Goal: Task Accomplishment & Management: Manage account settings

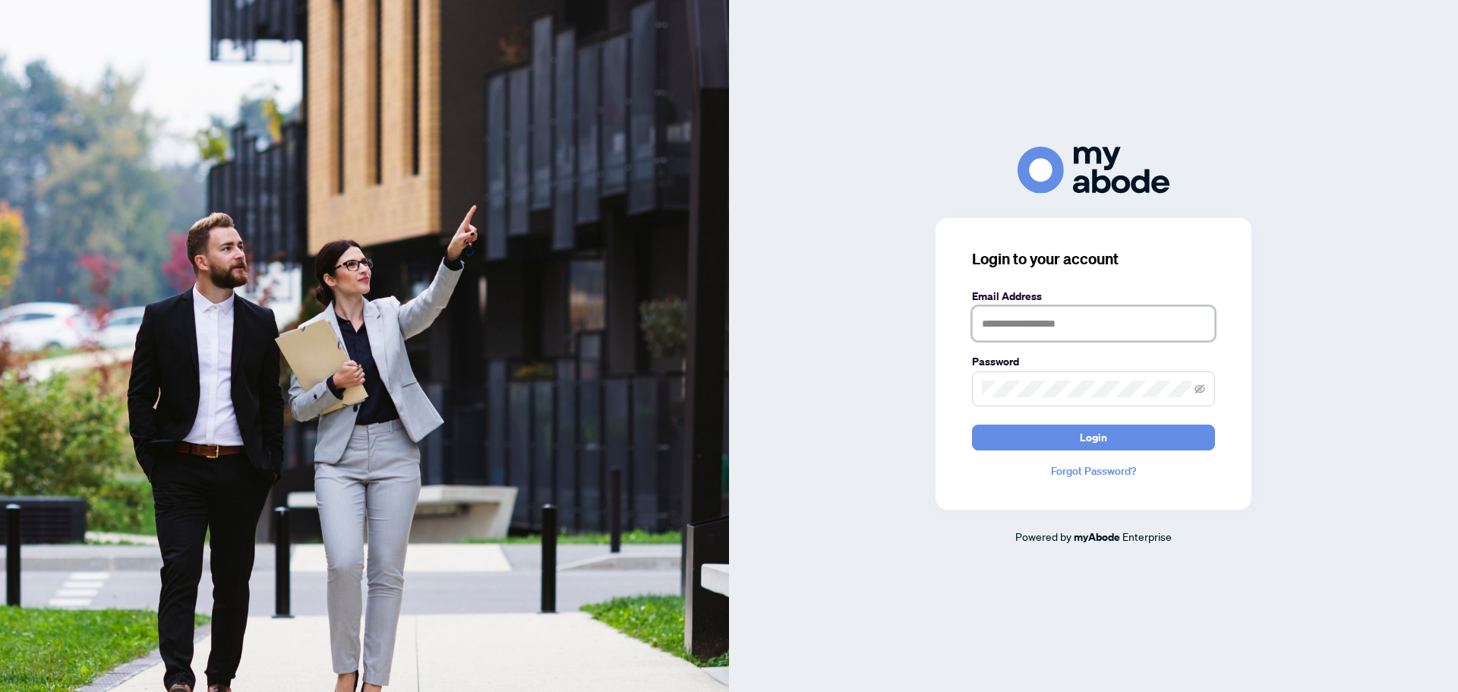
click at [1034, 324] on input "text" at bounding box center [1093, 323] width 243 height 35
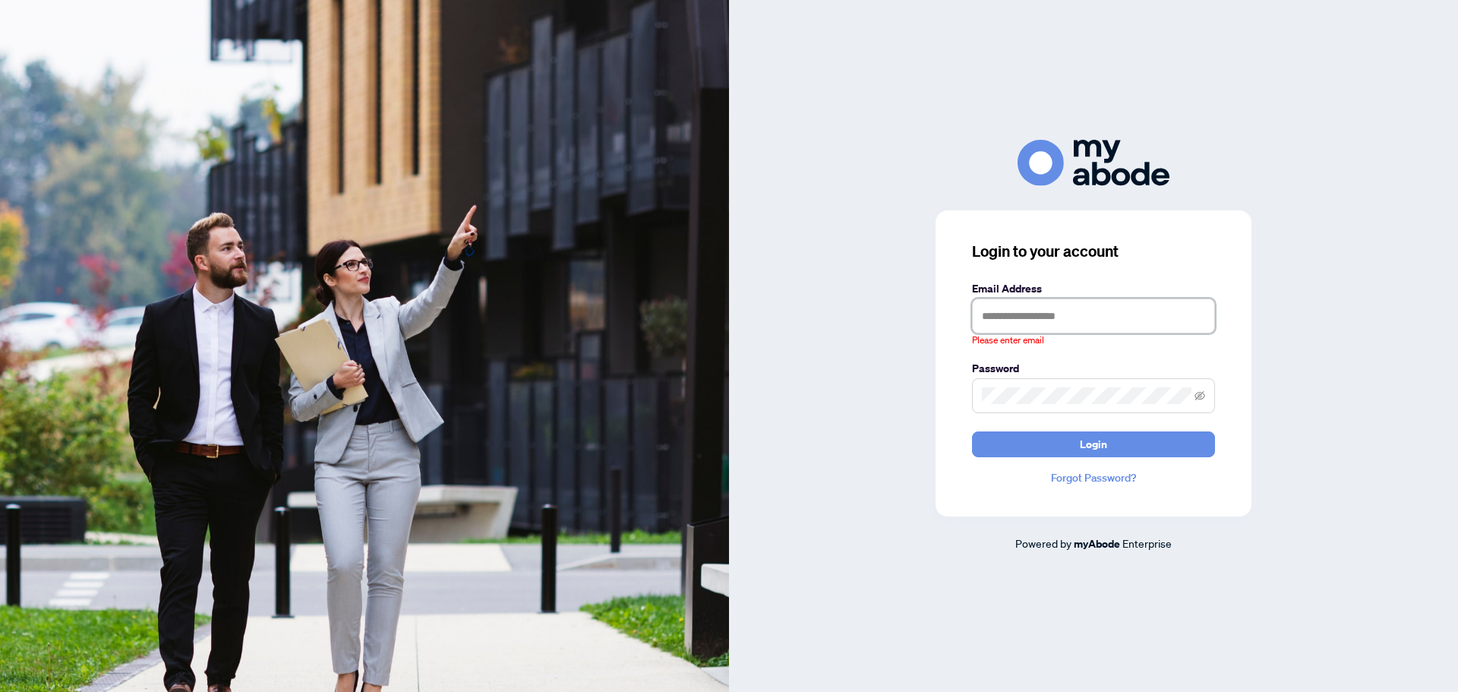
type input "**********"
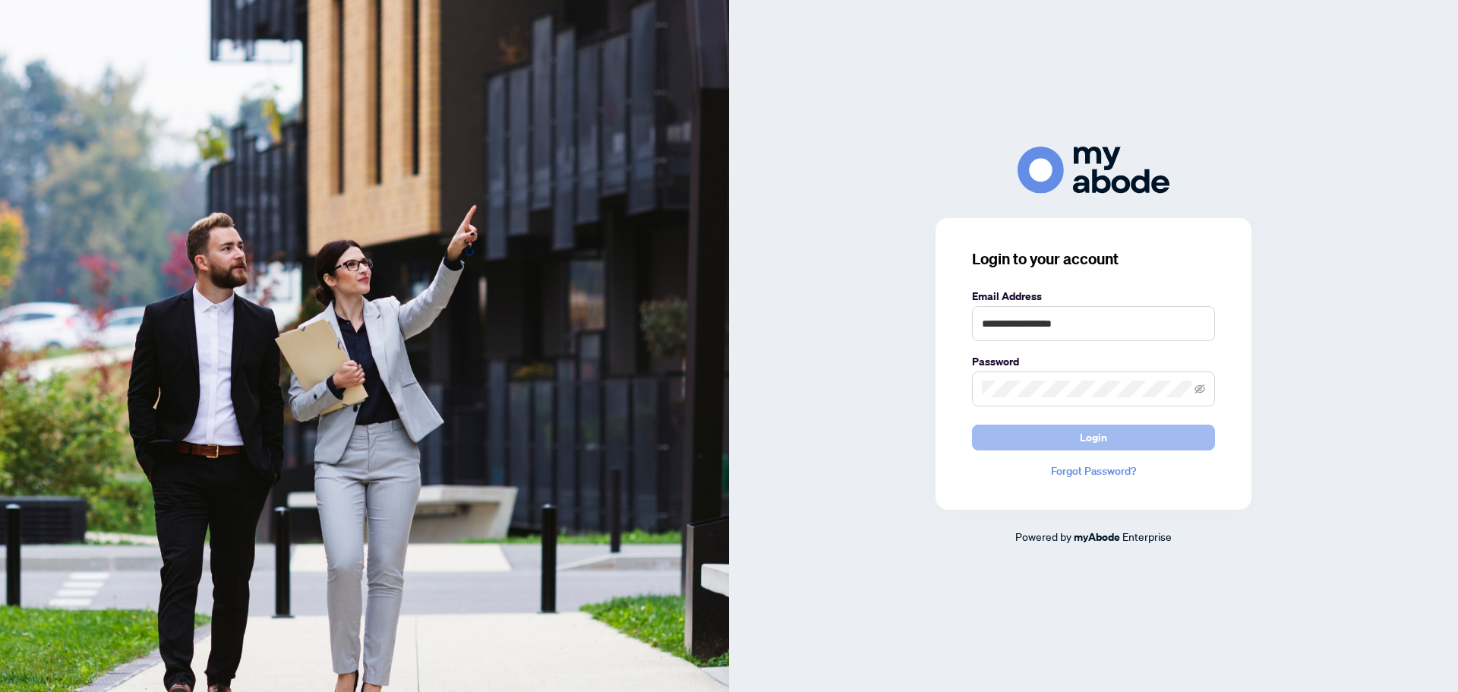
click at [1099, 445] on span "Login" at bounding box center [1093, 437] width 27 height 24
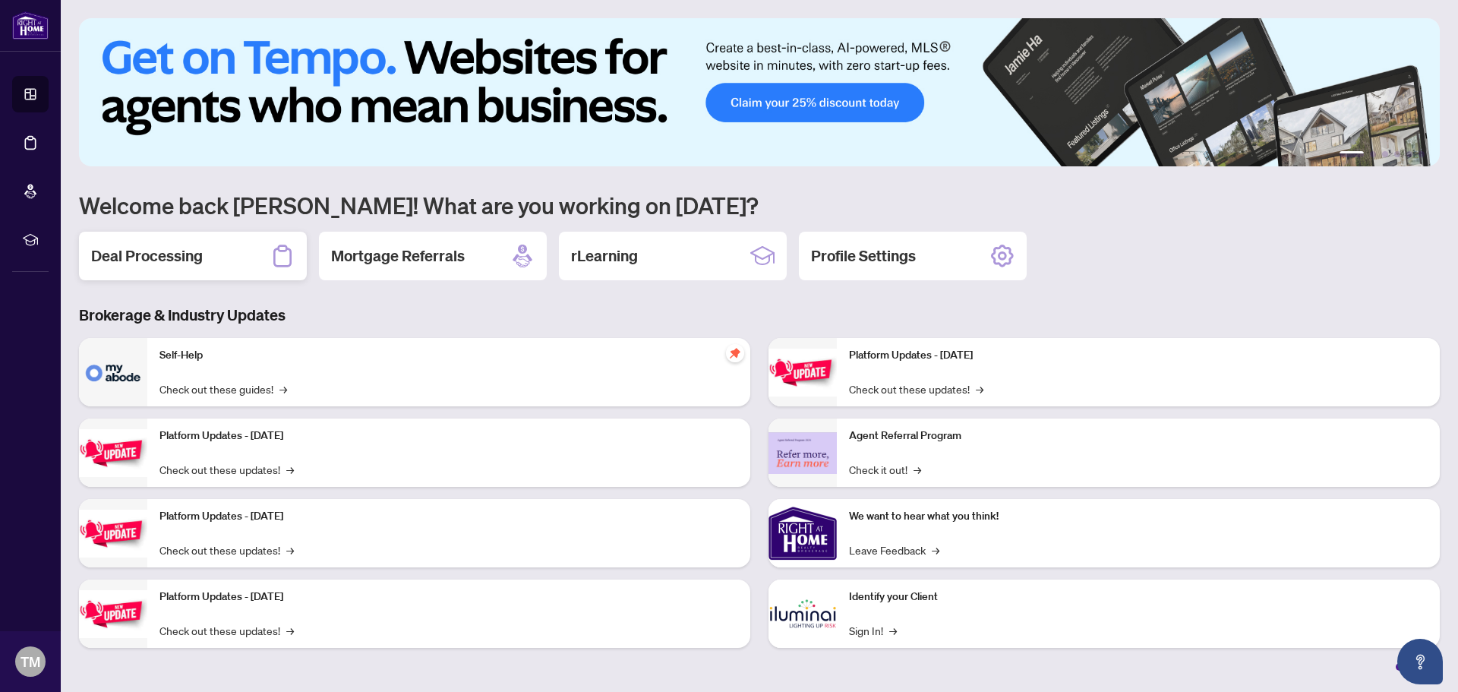
click at [177, 253] on h2 "Deal Processing" at bounding box center [147, 255] width 112 height 21
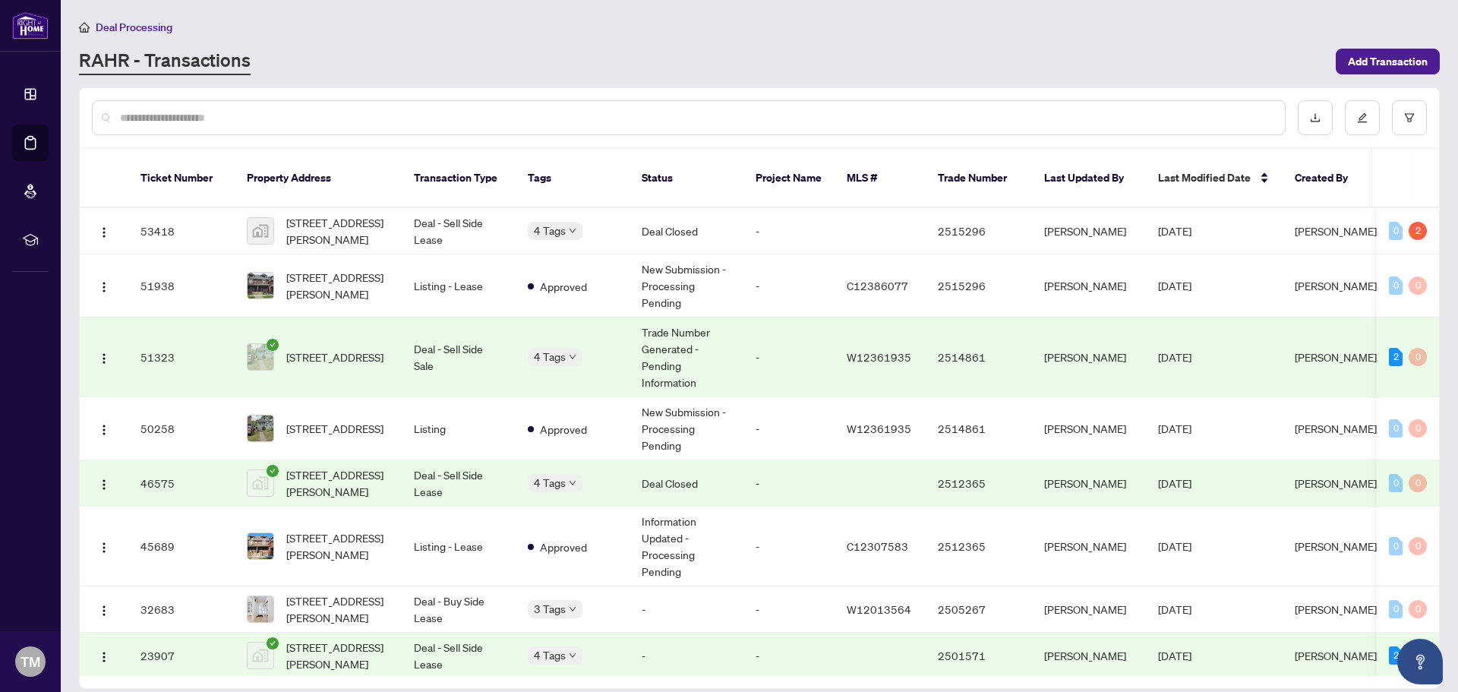
click at [1328, 350] on span "[PERSON_NAME]" at bounding box center [1336, 357] width 82 height 14
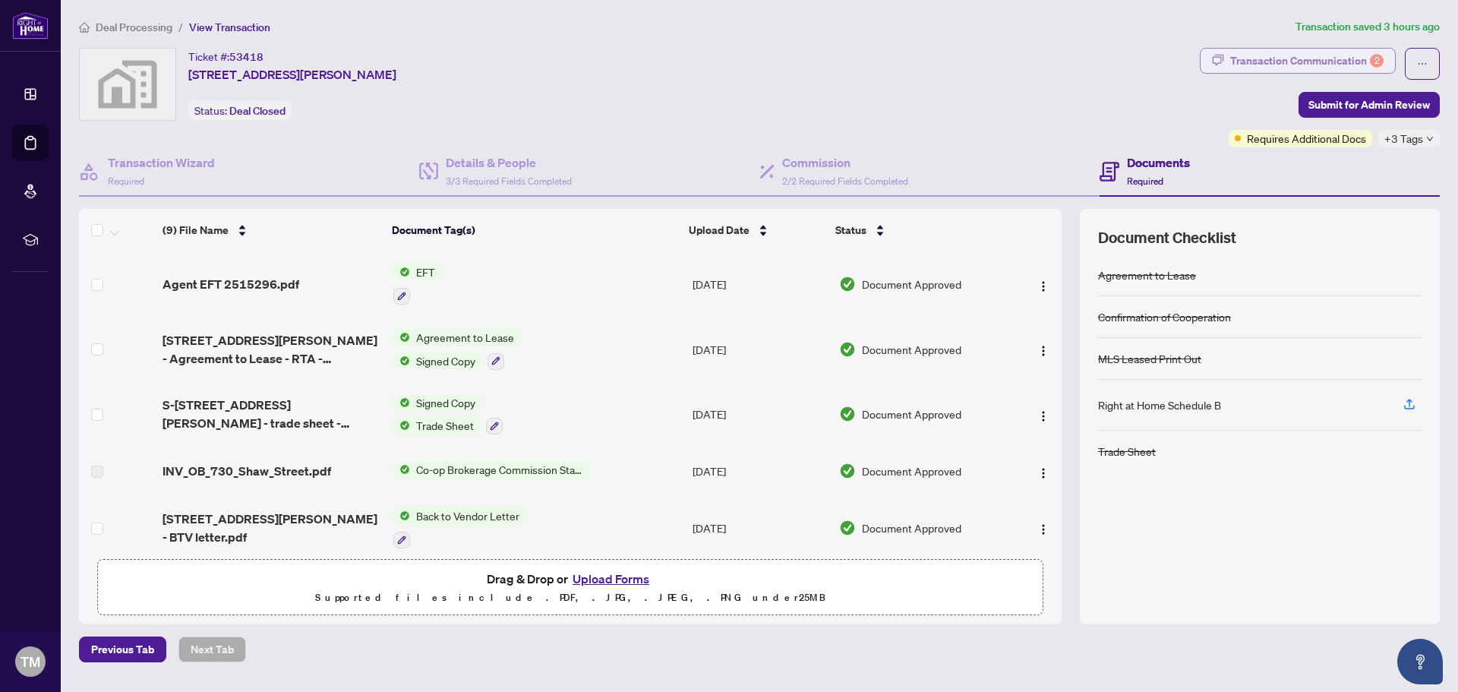
click at [1314, 52] on div "Transaction Communication 2" at bounding box center [1306, 61] width 153 height 24
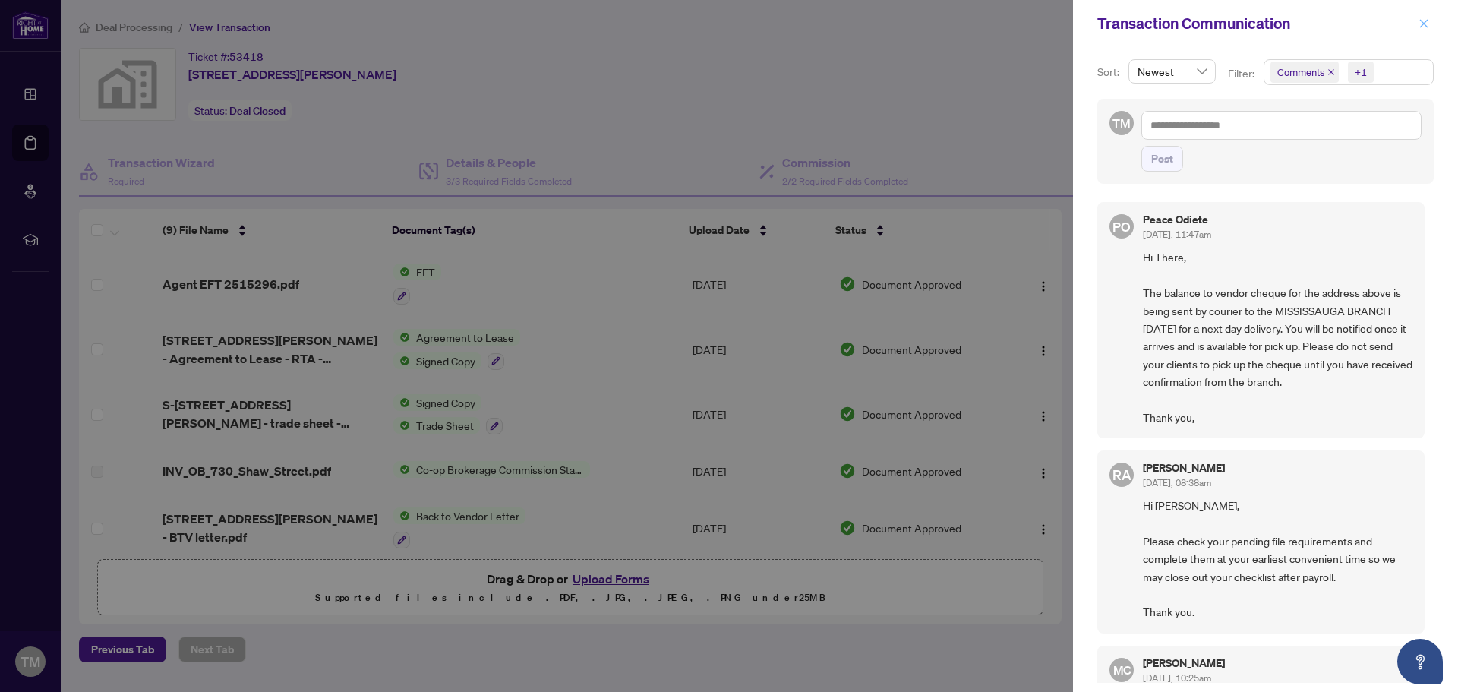
click at [1421, 19] on icon "close" at bounding box center [1424, 23] width 11 height 11
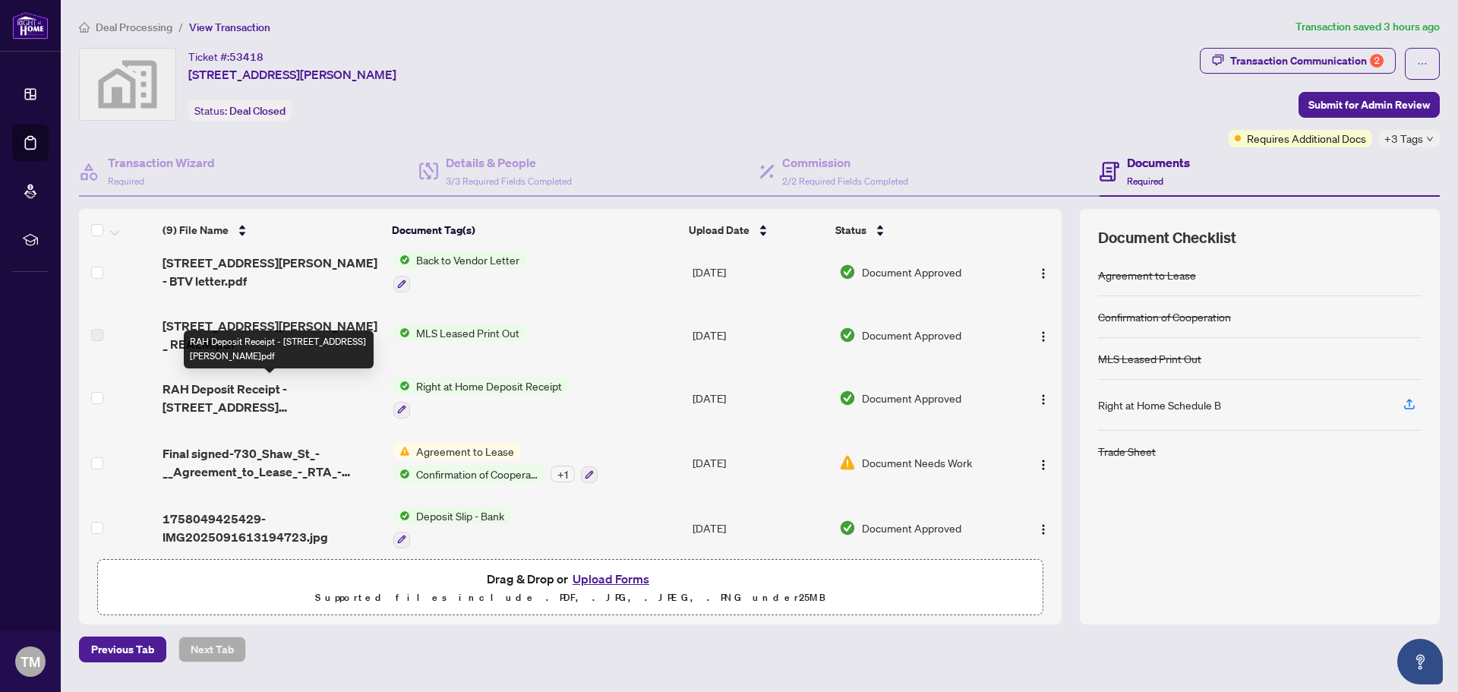
scroll to position [104, 0]
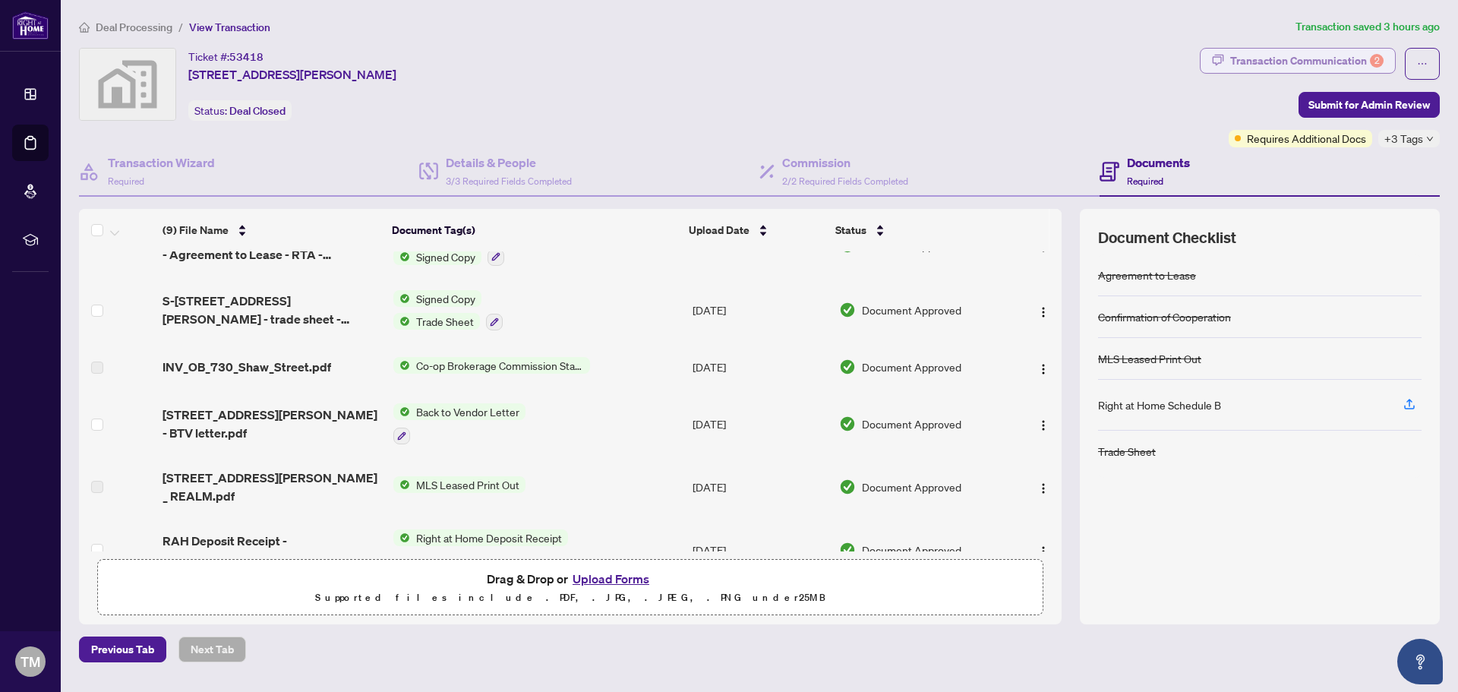
click at [1363, 62] on div "Transaction Communication 2" at bounding box center [1306, 61] width 153 height 24
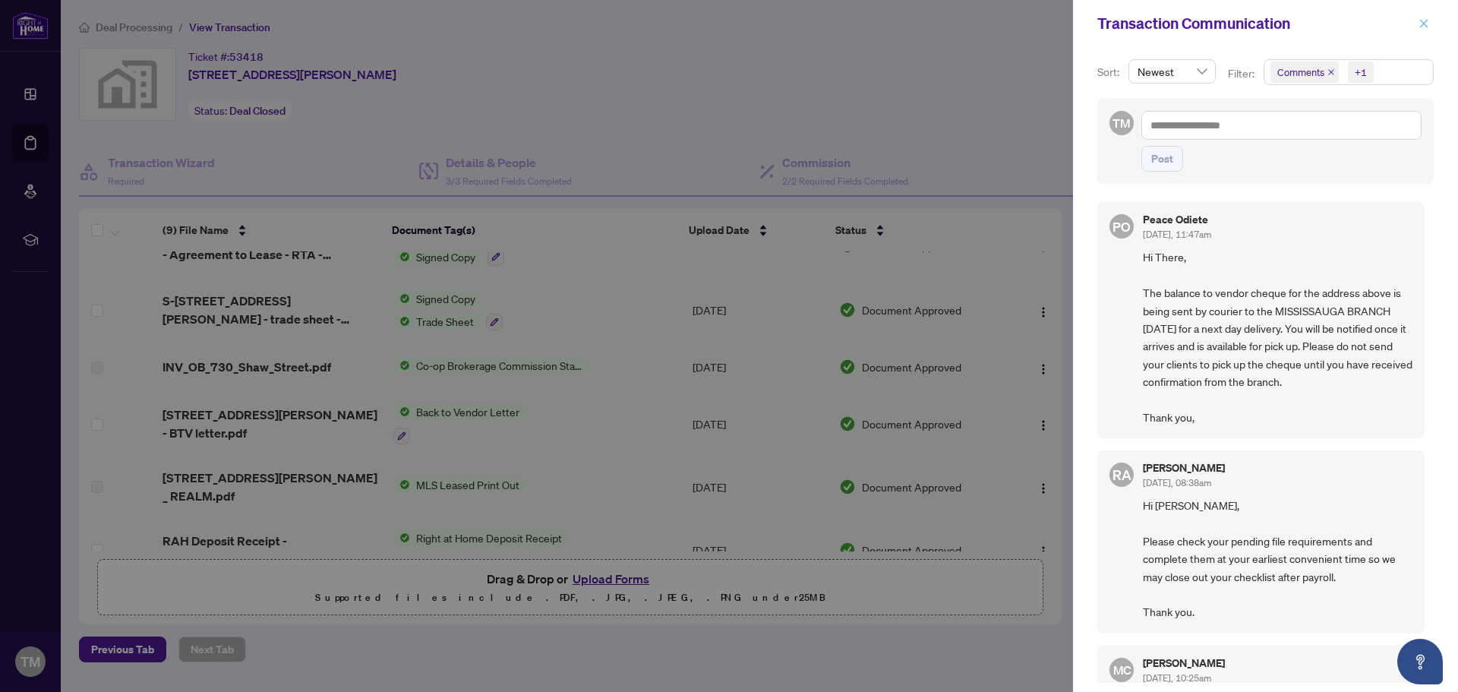
click at [1423, 27] on icon "close" at bounding box center [1424, 23] width 11 height 11
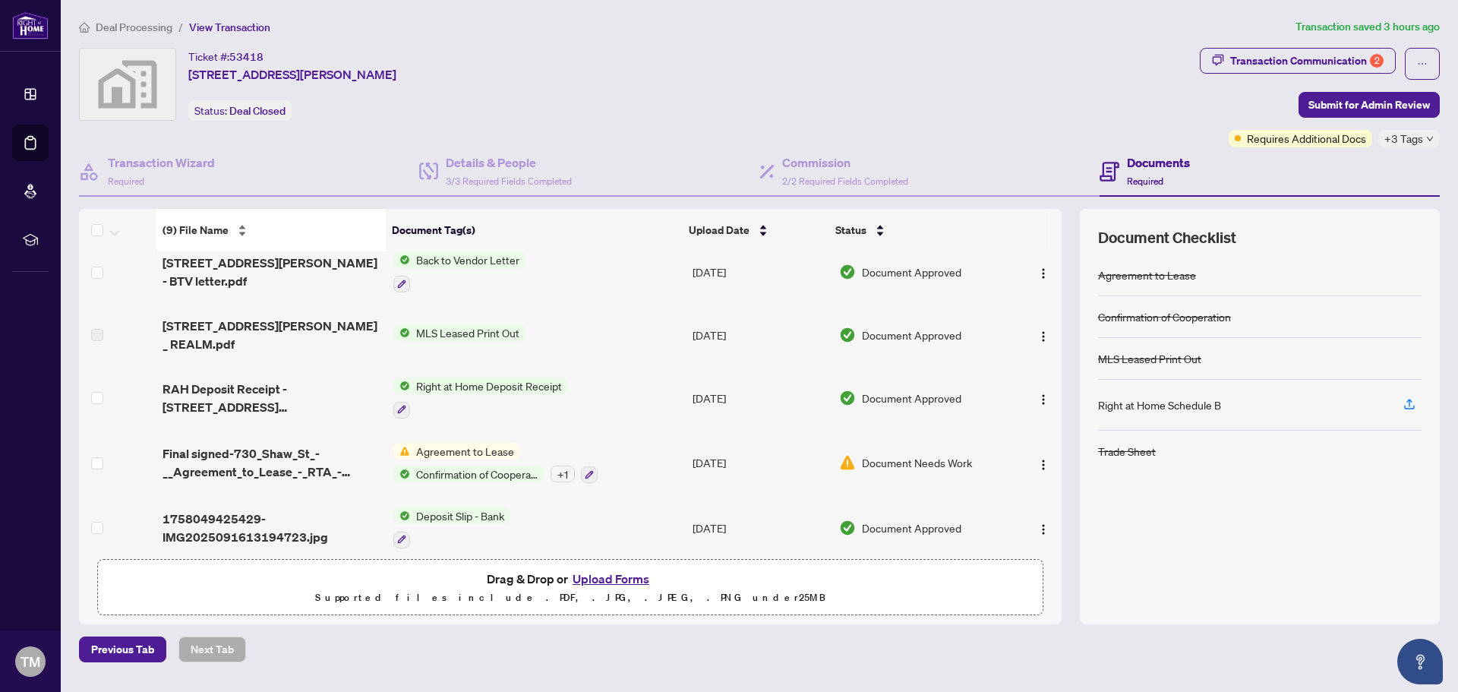
scroll to position [0, 0]
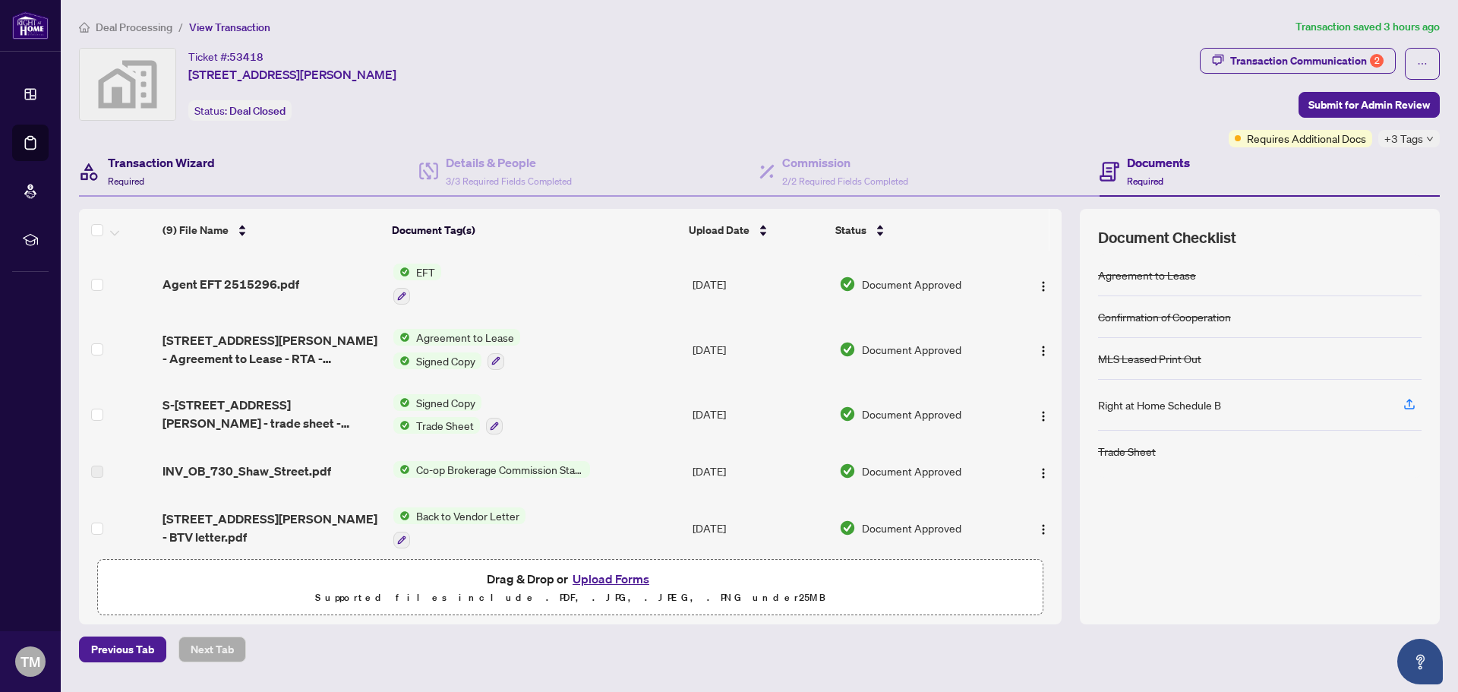
click at [182, 156] on h4 "Transaction Wizard" at bounding box center [161, 162] width 107 height 18
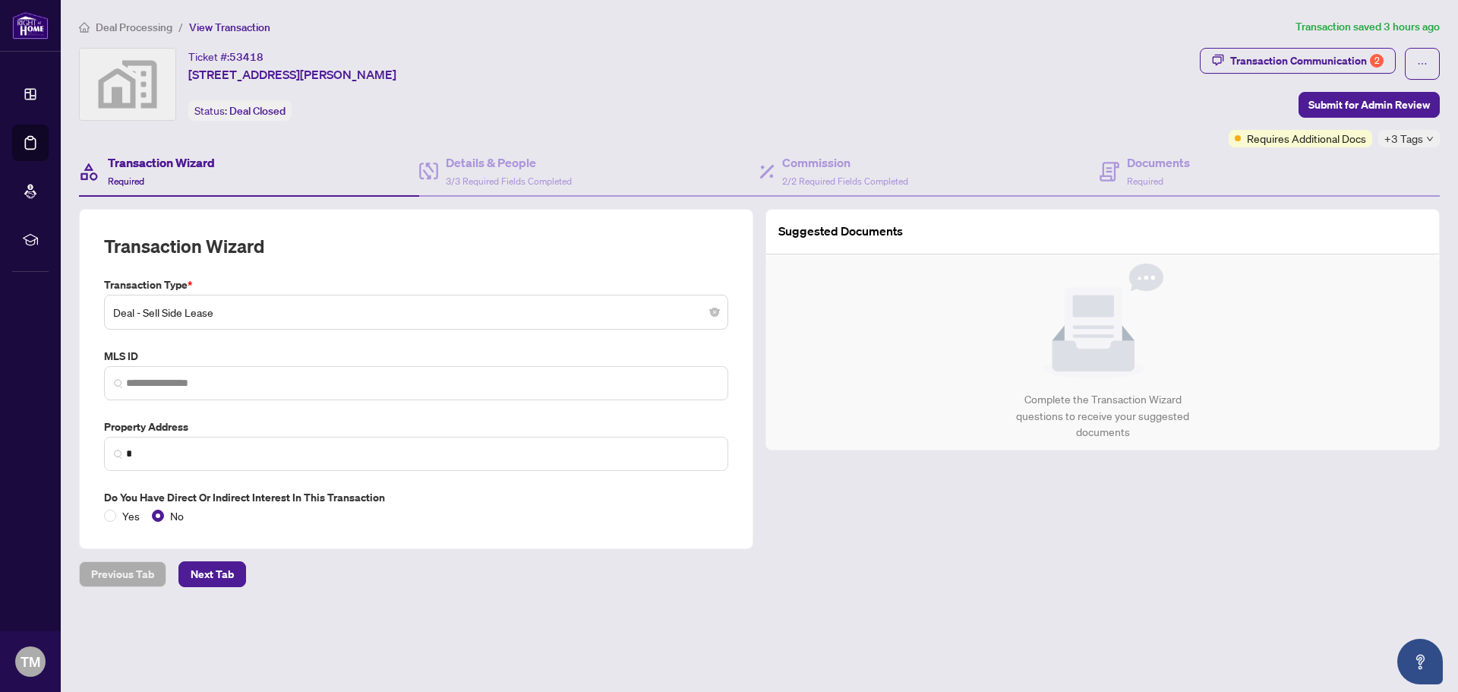
type input "**********"
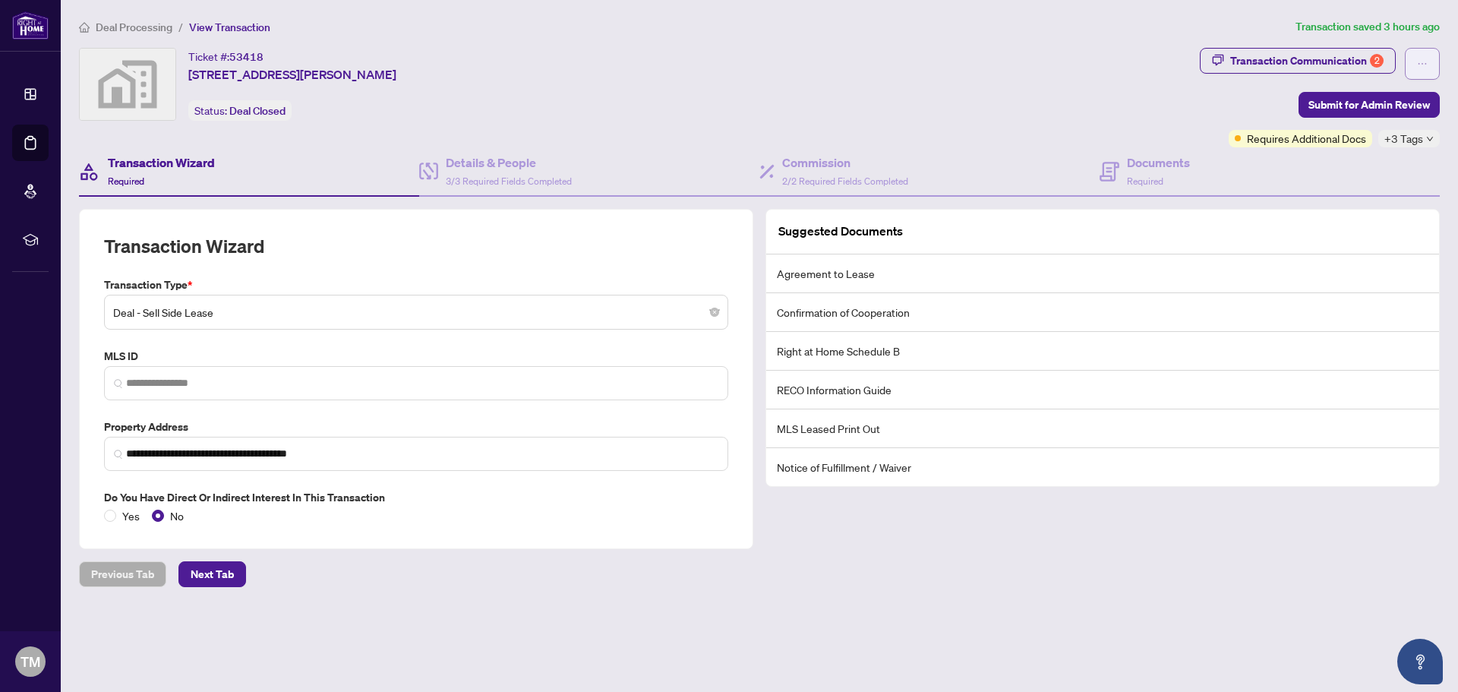
click at [1419, 64] on icon "ellipsis" at bounding box center [1423, 64] width 8 height 2
click at [655, 99] on div "Ticket #: 53418 730 Shaw St 3rd floor, Toronto, ON, Canada Status: Deal Closed" at bounding box center [636, 84] width 1115 height 73
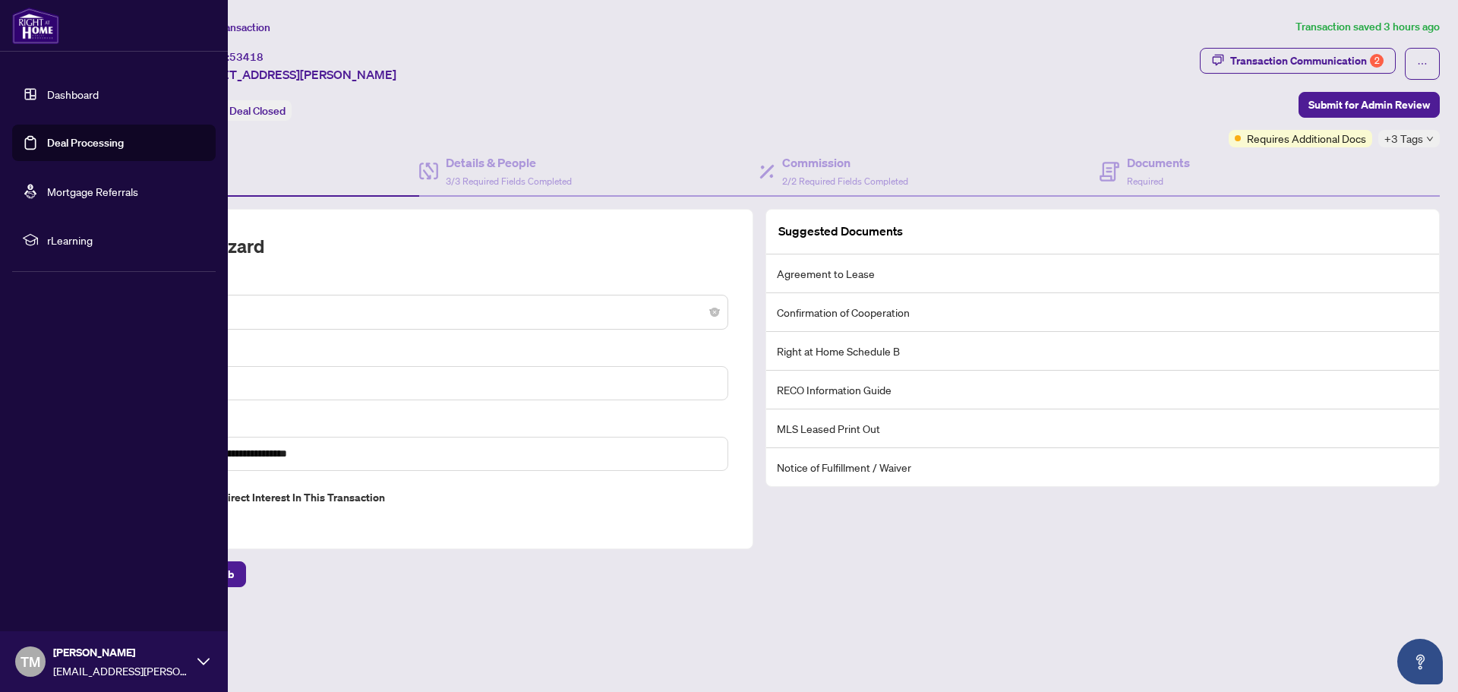
click at [65, 95] on link "Dashboard" at bounding box center [73, 94] width 52 height 14
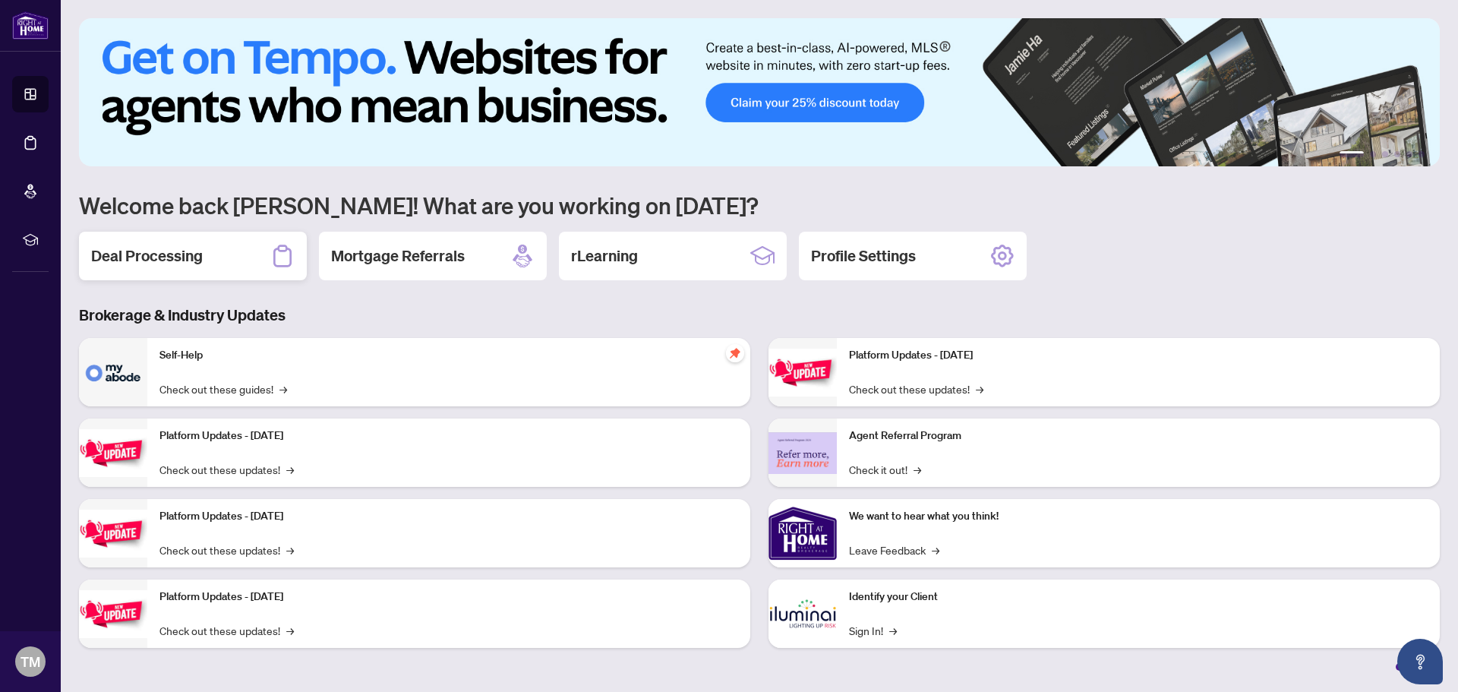
click at [223, 259] on div "Deal Processing" at bounding box center [193, 256] width 228 height 49
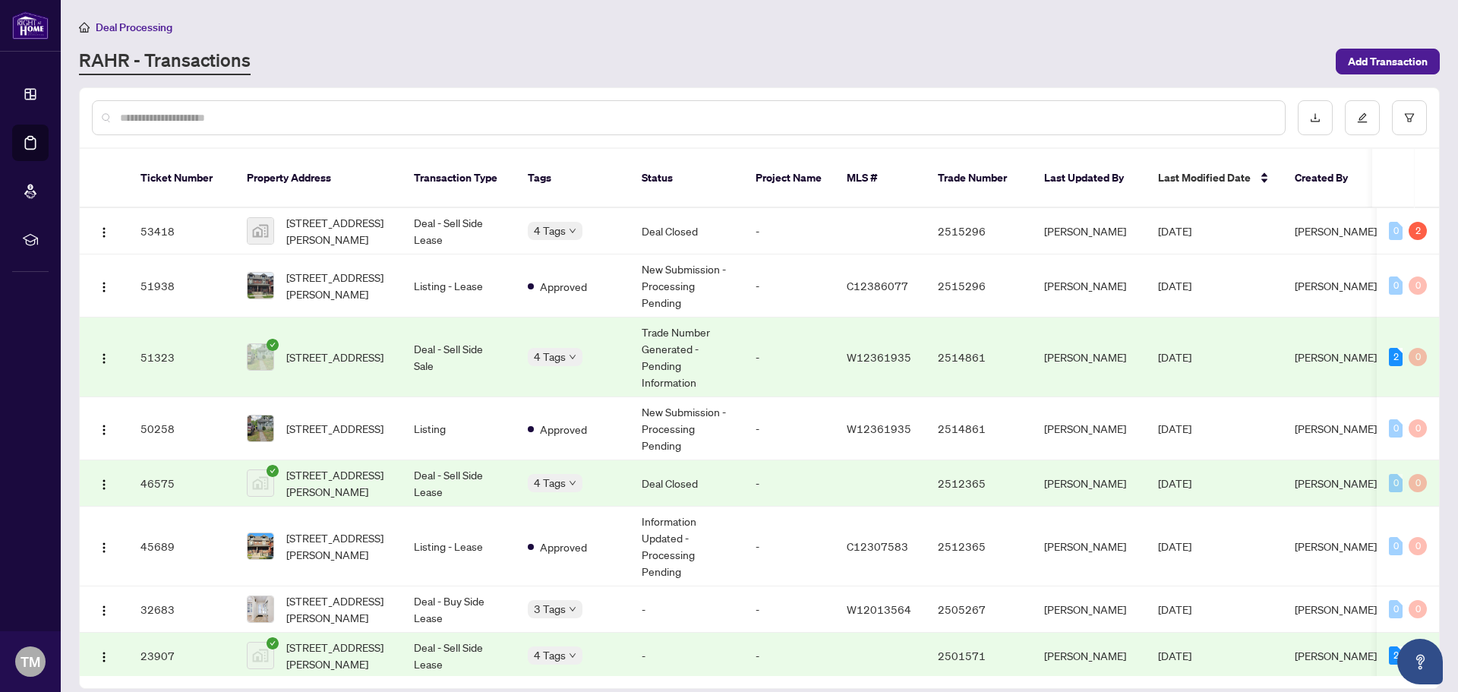
click at [1181, 350] on span "[DATE]" at bounding box center [1174, 357] width 33 height 14
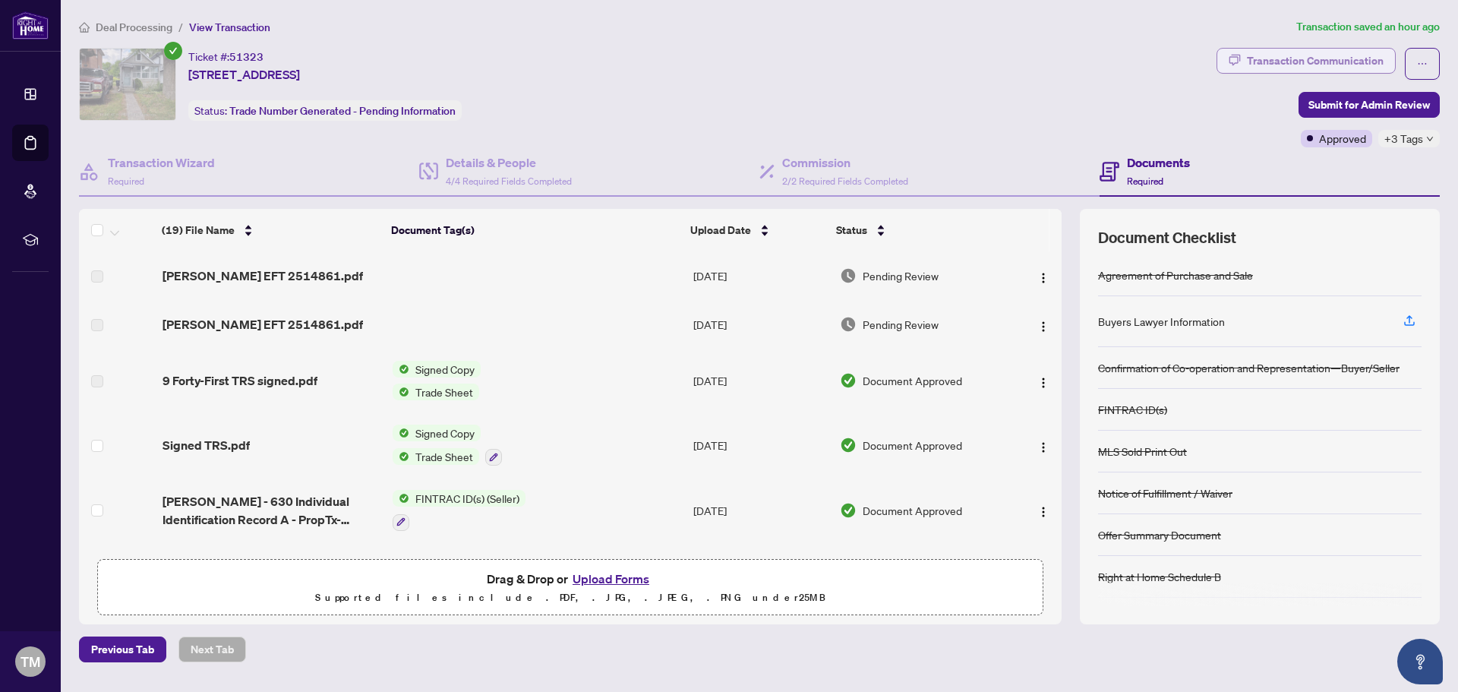
click at [1313, 64] on div "Transaction Communication" at bounding box center [1315, 61] width 137 height 24
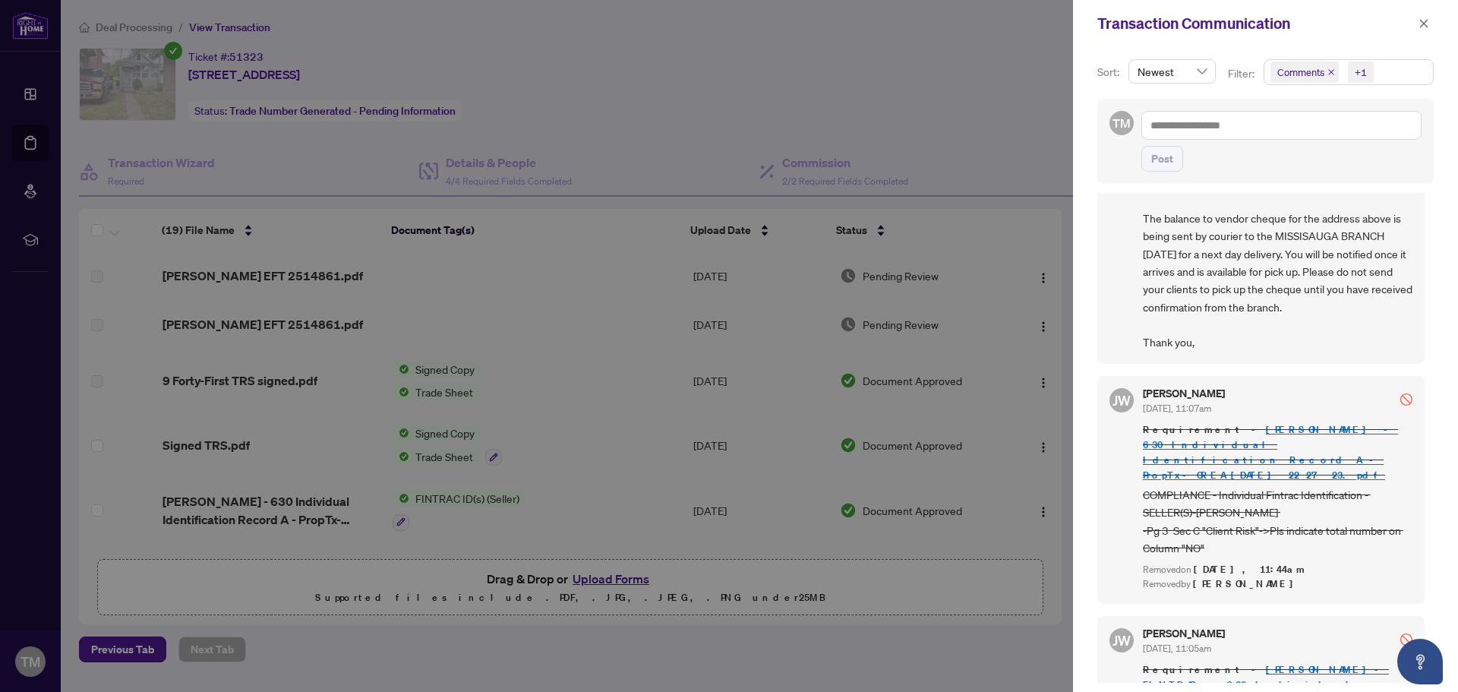
scroll to position [1215, 0]
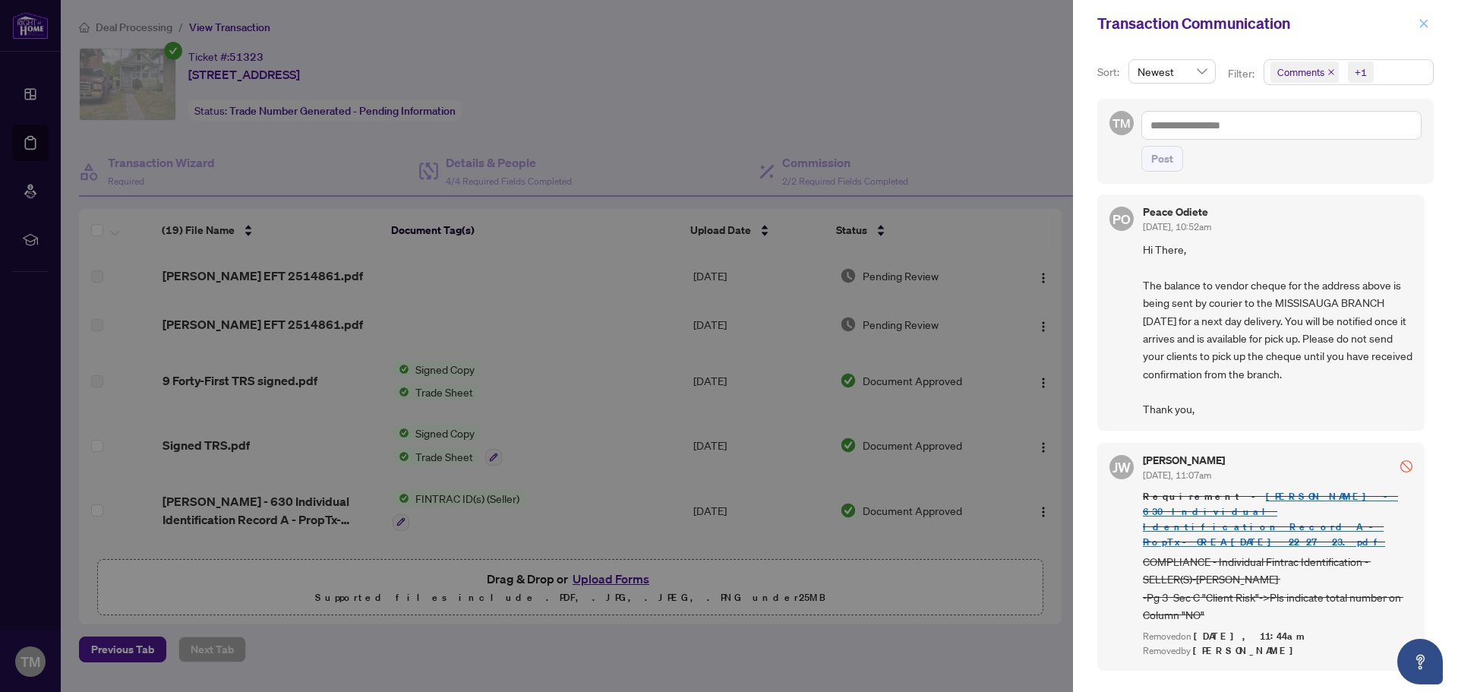
click at [1420, 26] on icon "close" at bounding box center [1424, 23] width 11 height 11
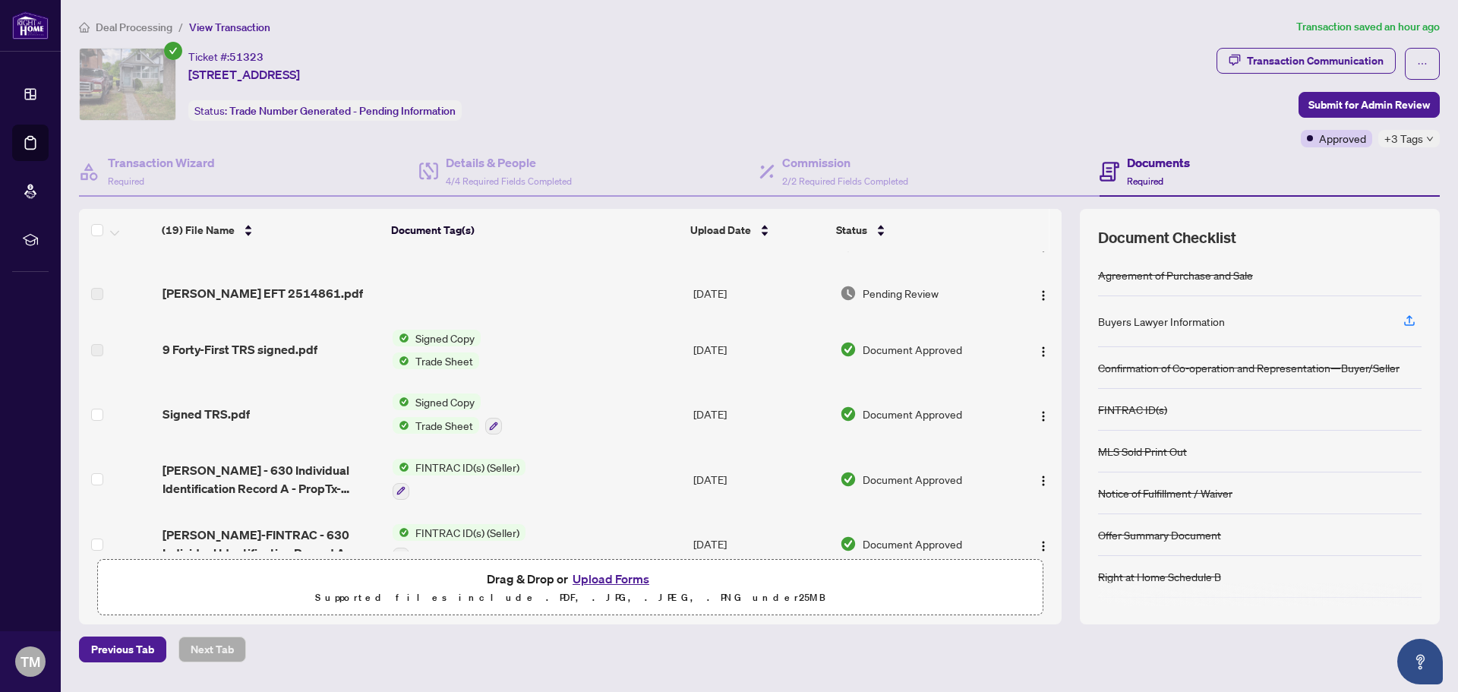
scroll to position [0, 0]
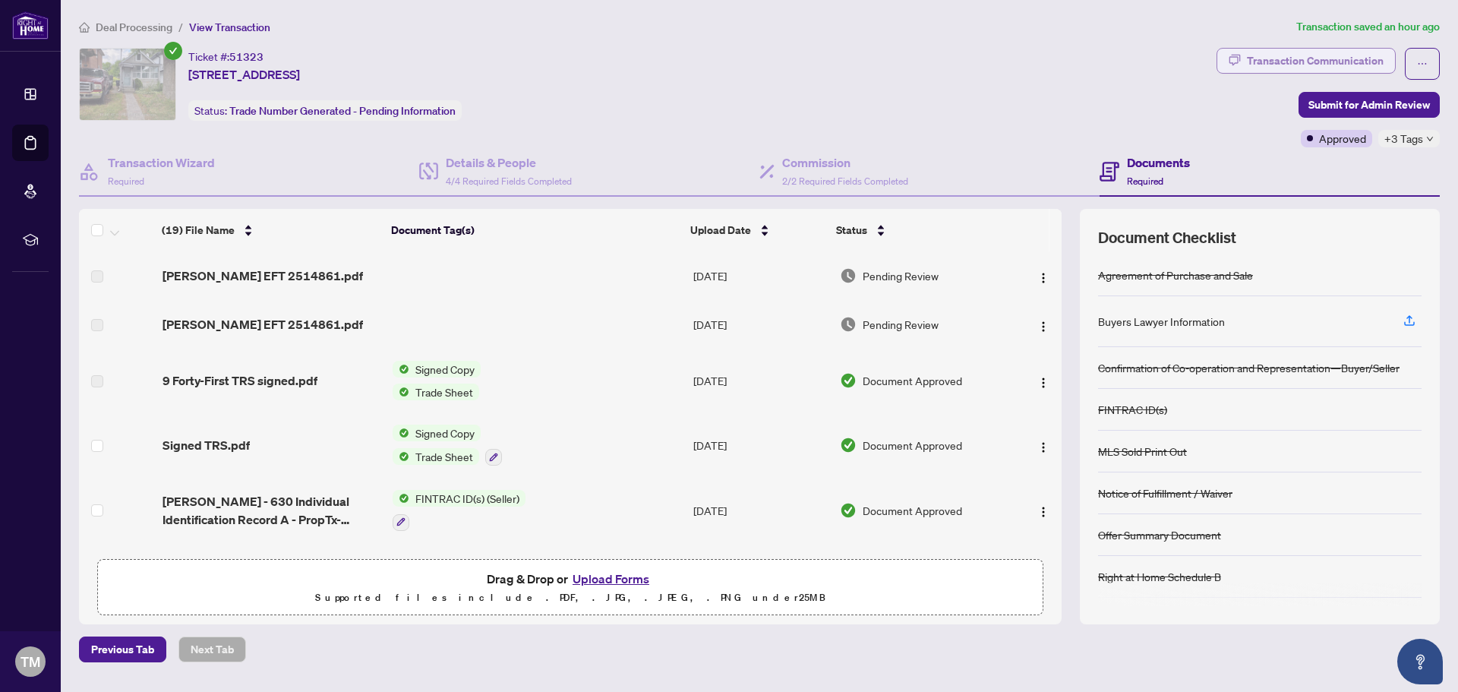
click at [1320, 59] on div "Transaction Communication" at bounding box center [1315, 61] width 137 height 24
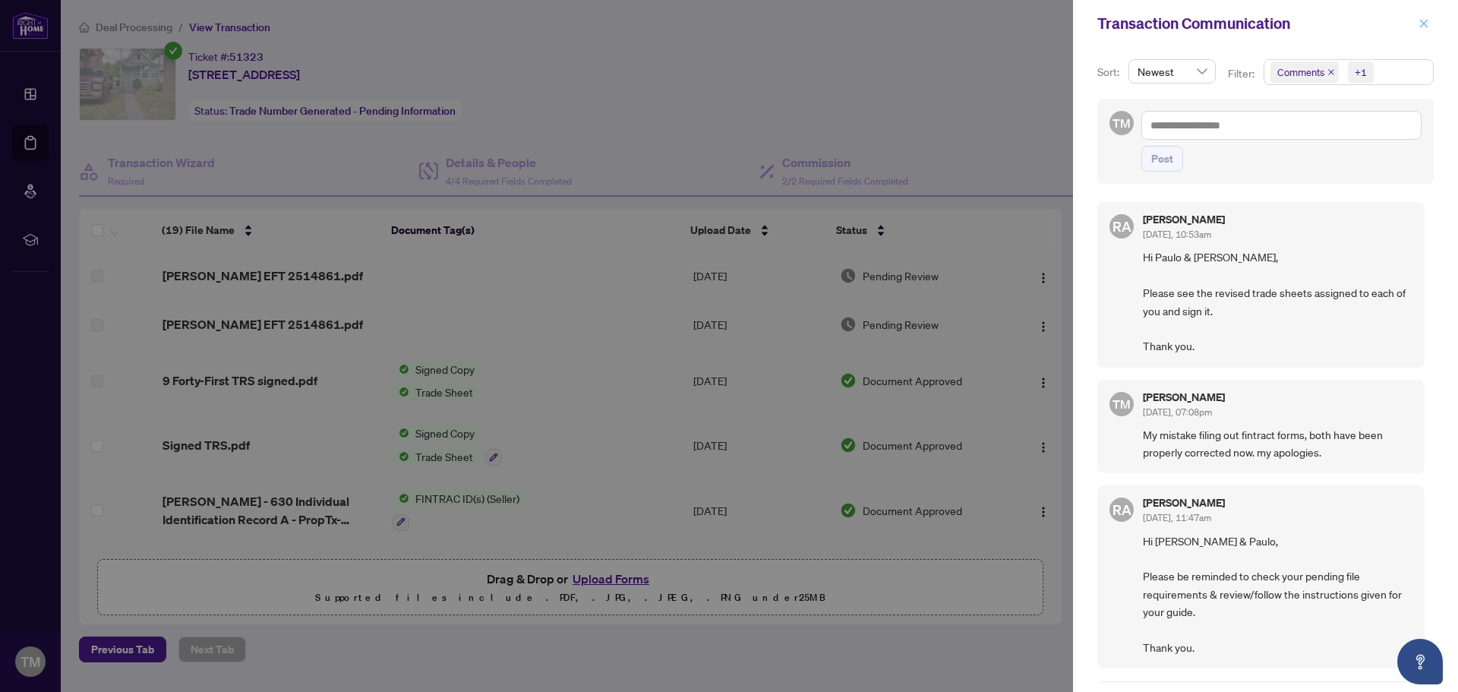
click at [1429, 23] on button "button" at bounding box center [1424, 23] width 20 height 18
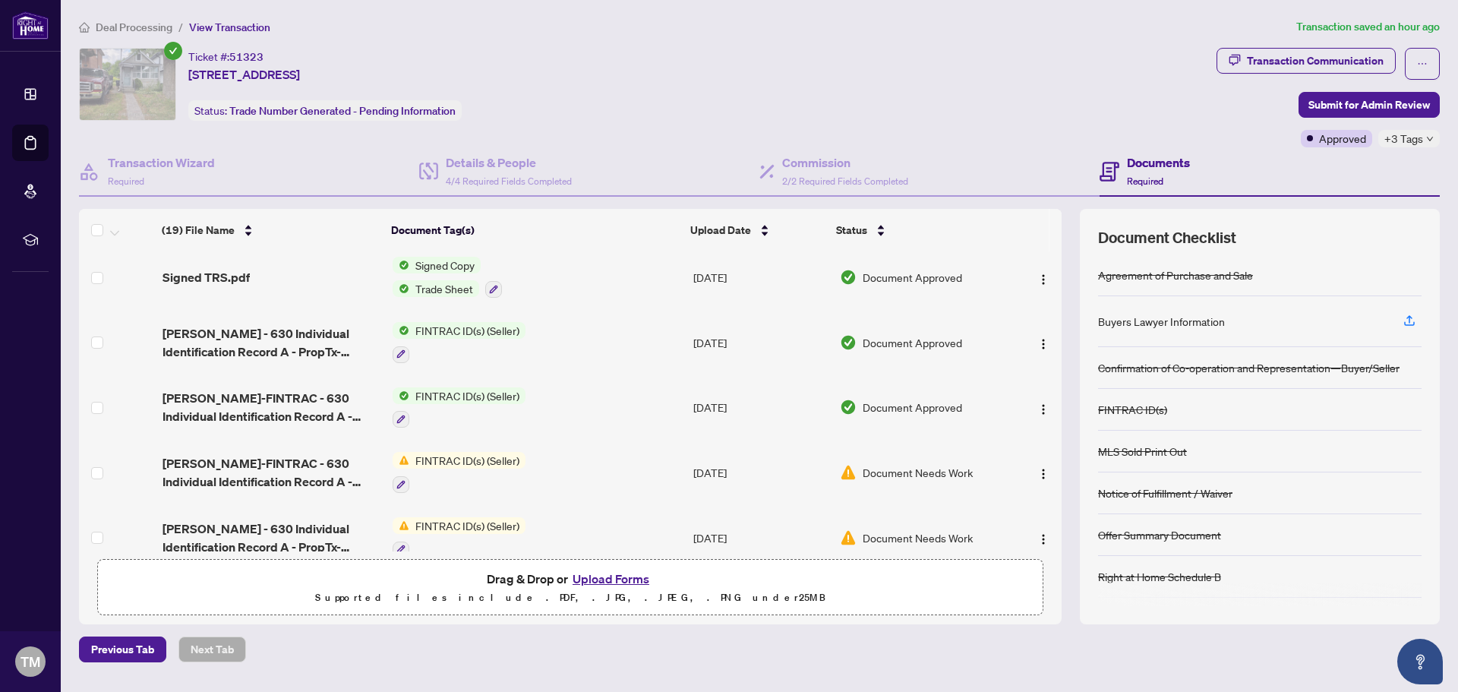
scroll to position [152, 0]
